Goal: Find specific page/section: Find specific page/section

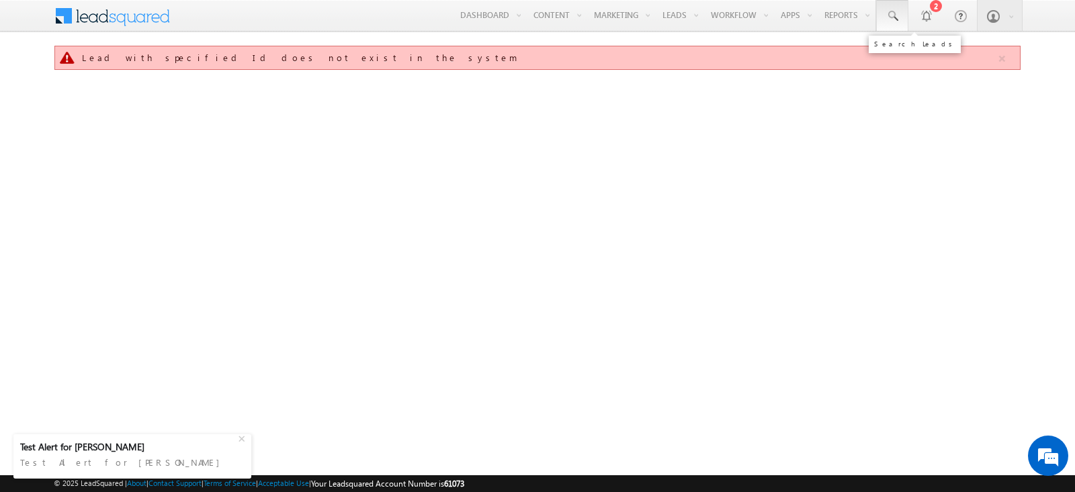
click at [880, 29] on link at bounding box center [892, 15] width 32 height 31
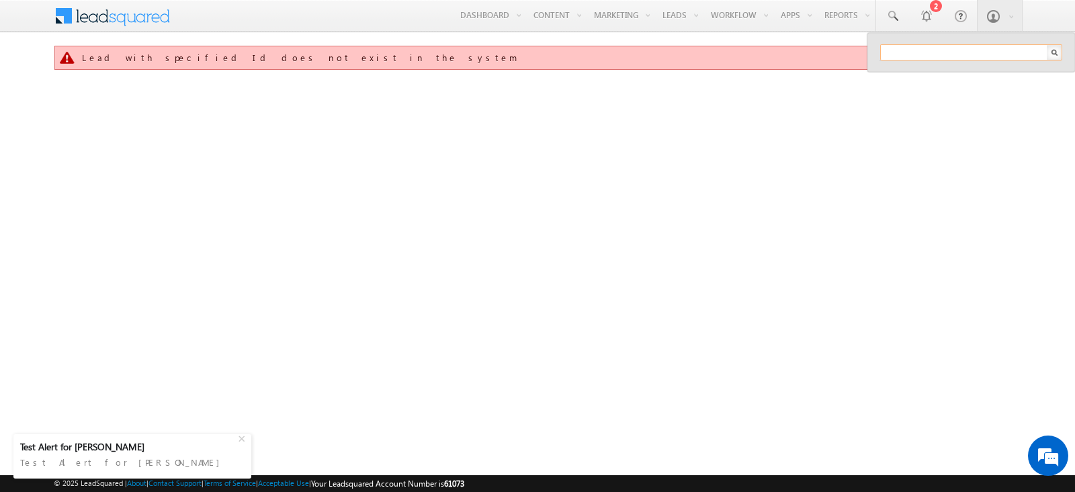
paste input "SME0001508"
click at [934, 53] on input "SME0001508" at bounding box center [971, 52] width 182 height 16
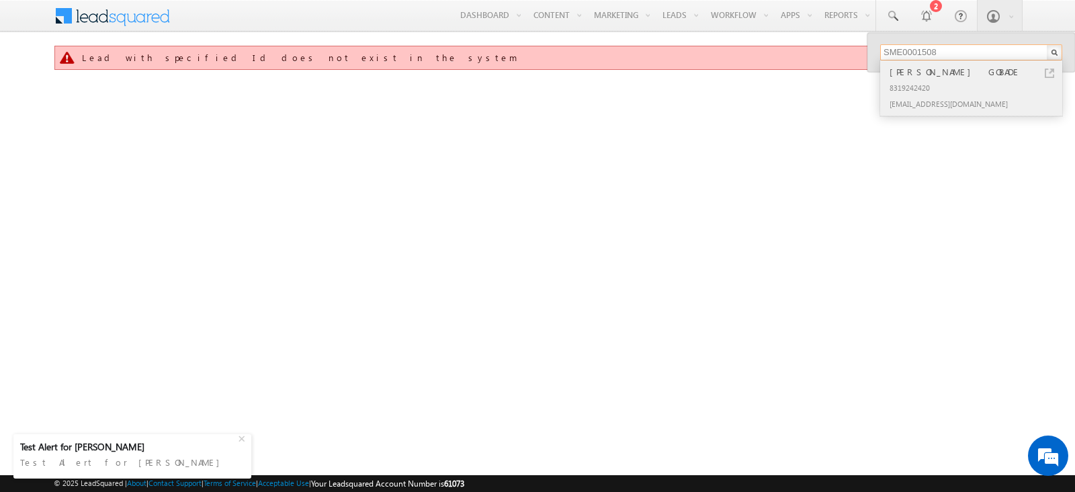
type input "SME0001508"
click at [1047, 74] on link at bounding box center [1048, 73] width 9 height 9
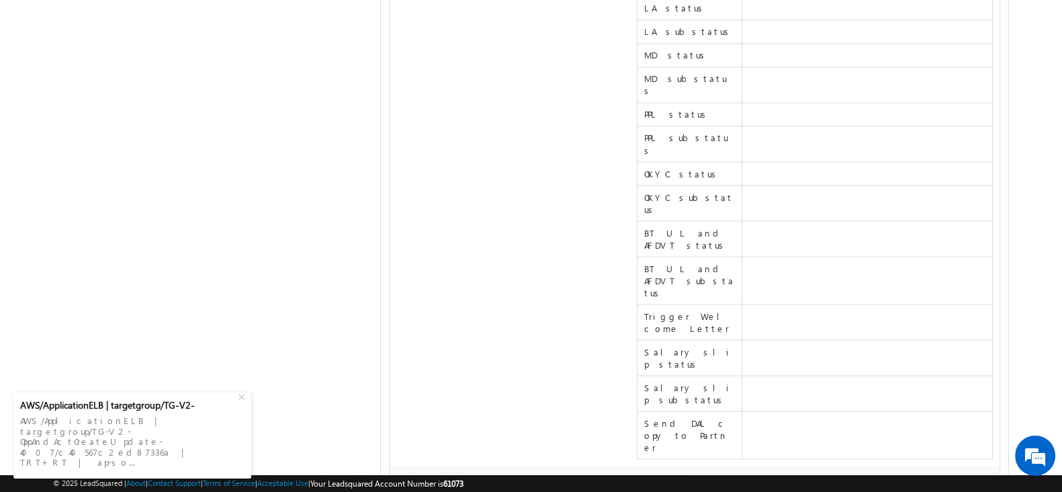
scroll to position [15730, 0]
